Goal: Use online tool/utility: Use online tool/utility

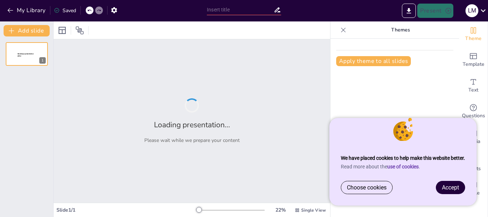
type input "La Funzione Esponenziale: Definizione, Proprietà e Implicazioni"
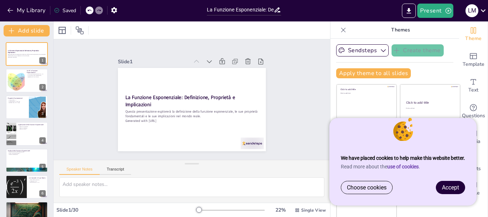
checkbox input "true"
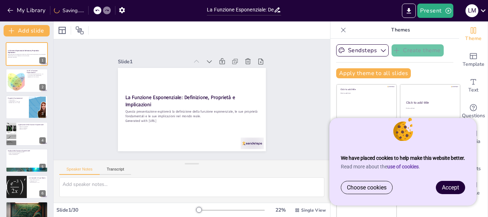
checkbox input "true"
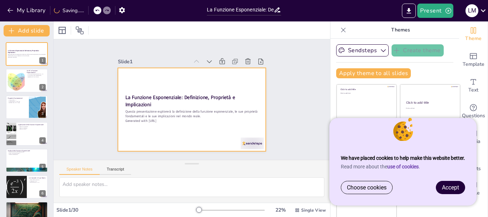
checkbox input "true"
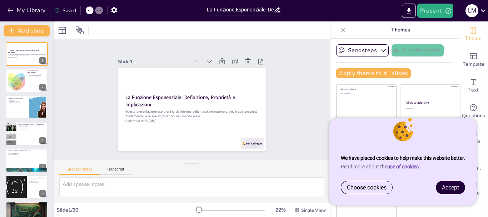
click at [451, 185] on span "Accept" at bounding box center [450, 187] width 17 height 7
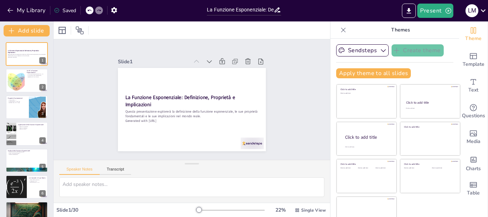
checkbox input "true"
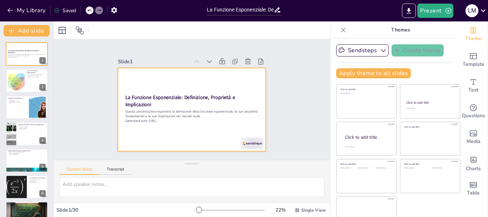
checkbox input "true"
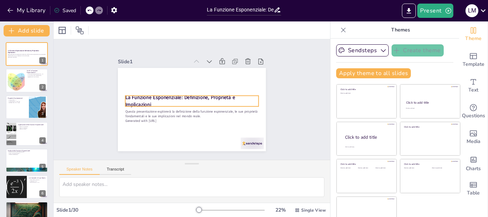
scroll to position [14, 0]
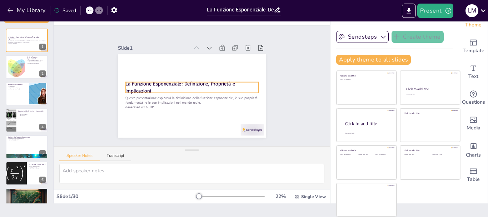
checkbox input "true"
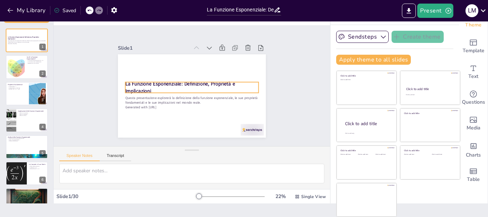
checkbox input "true"
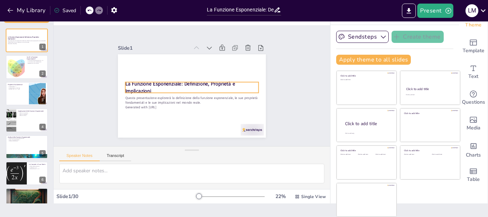
checkbox input "true"
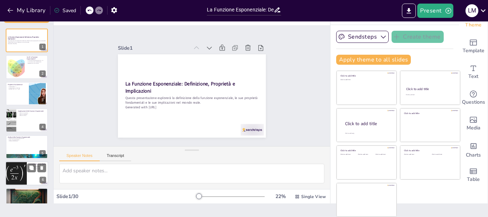
checkbox input "true"
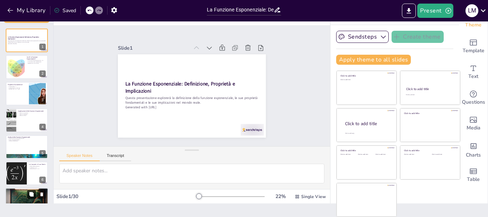
checkbox input "true"
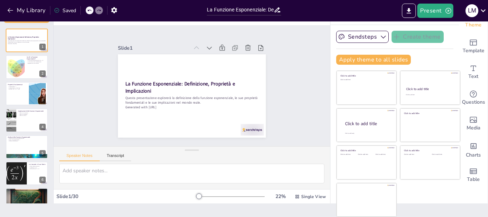
checkbox input "true"
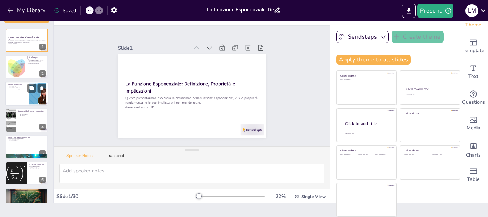
checkbox input "true"
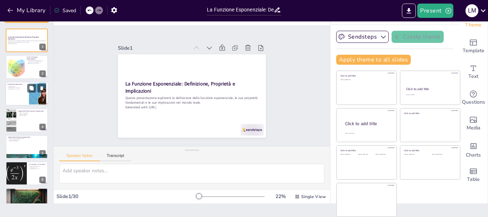
checkbox input "true"
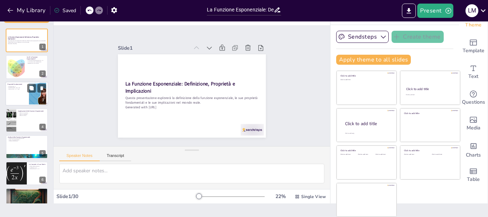
checkbox input "true"
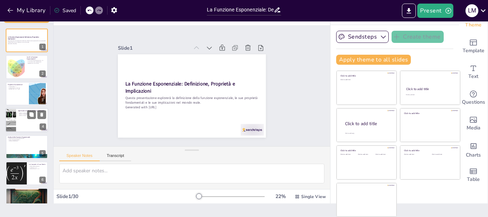
checkbox input "true"
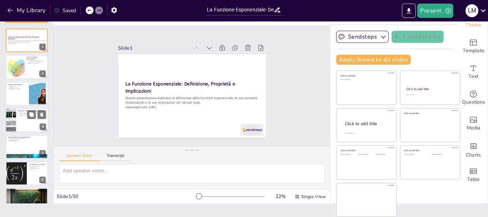
checkbox input "true"
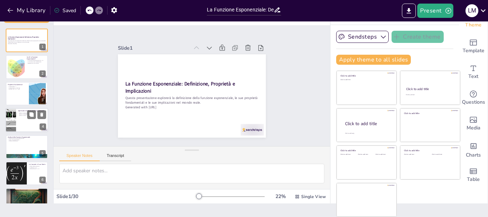
checkbox input "true"
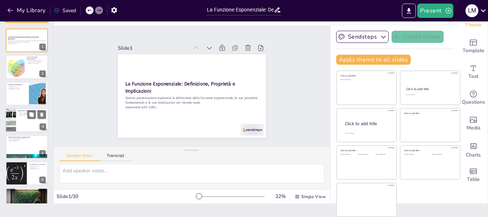
checkbox input "true"
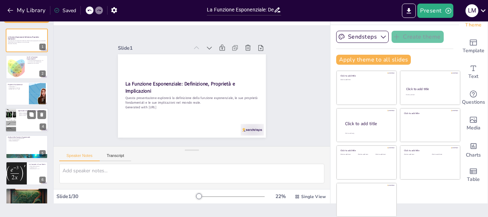
checkbox input "true"
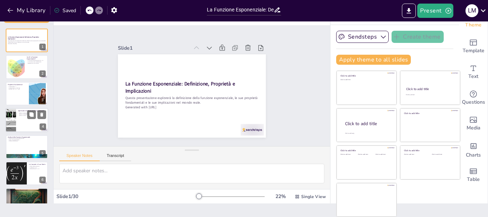
checkbox input "true"
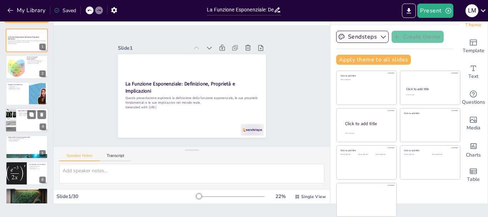
checkbox input "true"
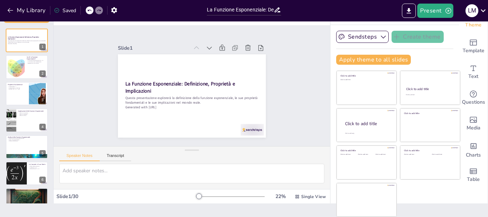
checkbox input "true"
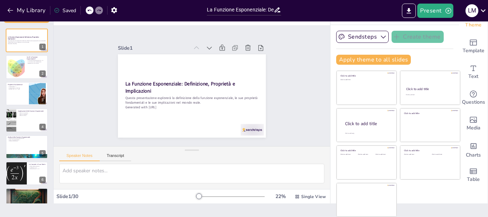
checkbox input "true"
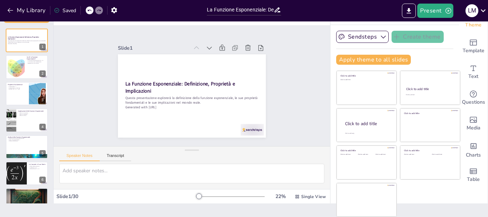
checkbox input "true"
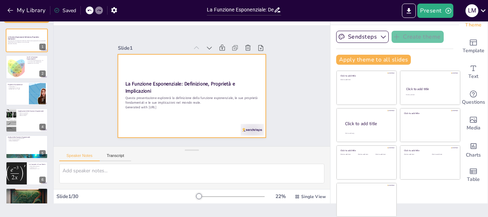
checkbox input "true"
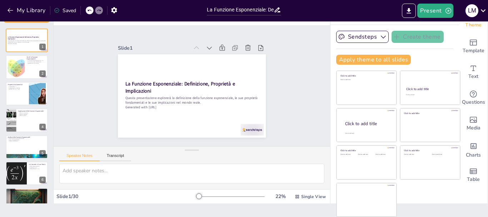
checkbox input "true"
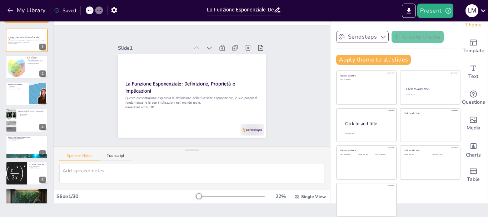
click at [380, 35] on icon "button" at bounding box center [383, 36] width 7 height 7
checkbox input "true"
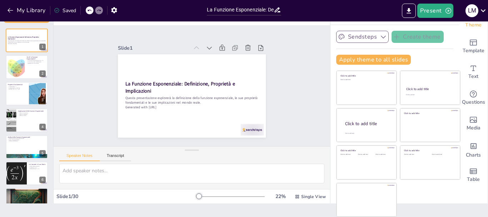
checkbox input "true"
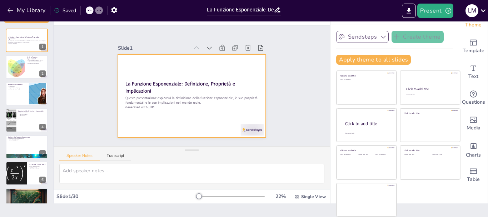
checkbox input "true"
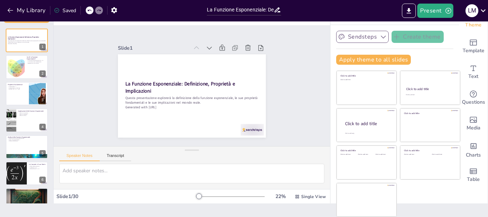
checkbox input "true"
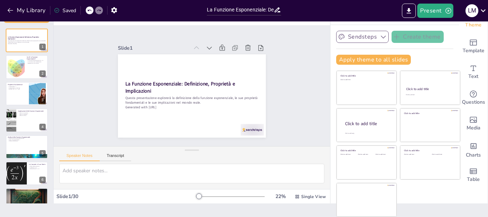
checkbox input "true"
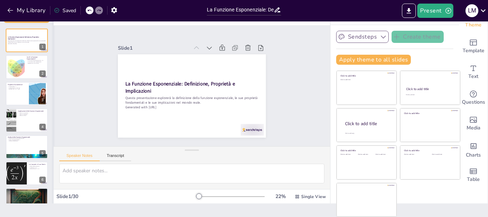
checkbox input "true"
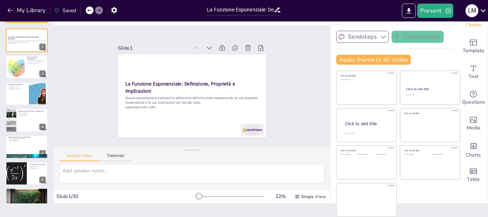
checkbox input "true"
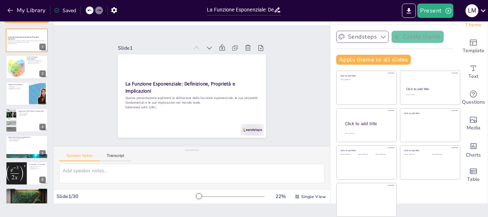
checkbox input "true"
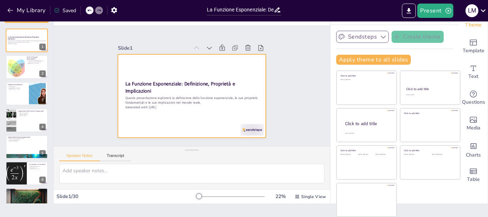
checkbox input "true"
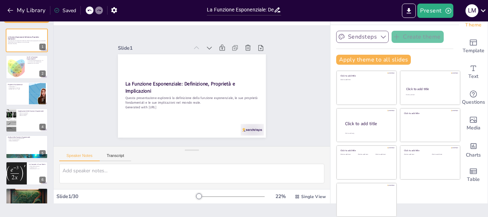
checkbox input "true"
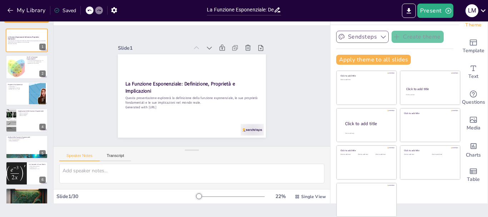
checkbox input "true"
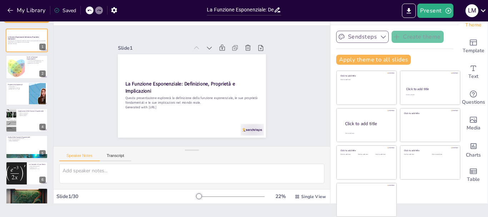
checkbox input "true"
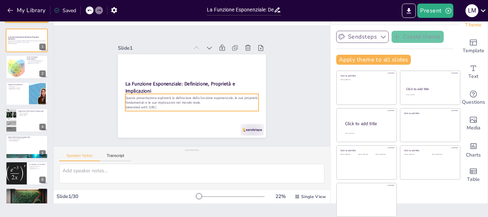
checkbox input "true"
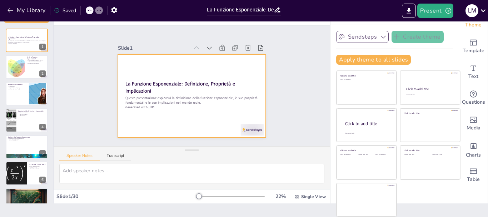
checkbox input "true"
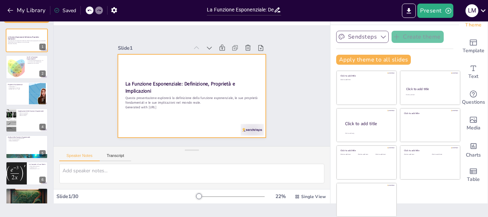
checkbox input "true"
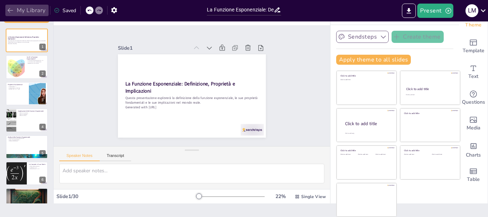
click at [14, 9] on icon "button" at bounding box center [10, 10] width 7 height 7
